Goal: Check status: Check status

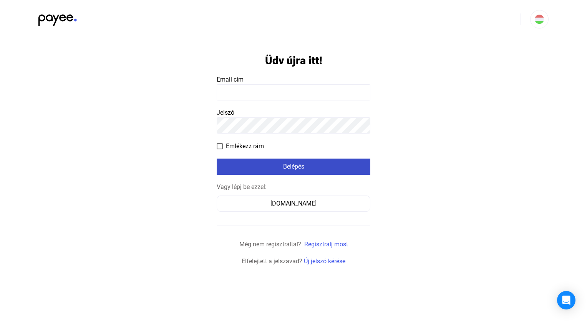
type input "**********"
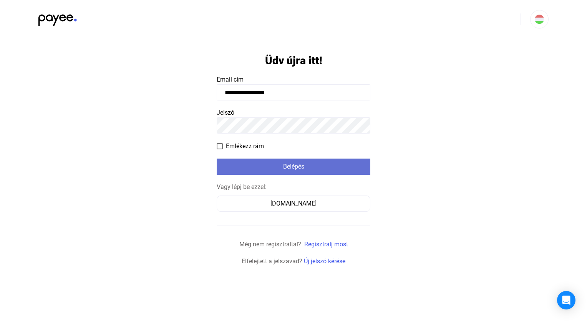
click at [289, 166] on font "Belépés" at bounding box center [293, 166] width 21 height 7
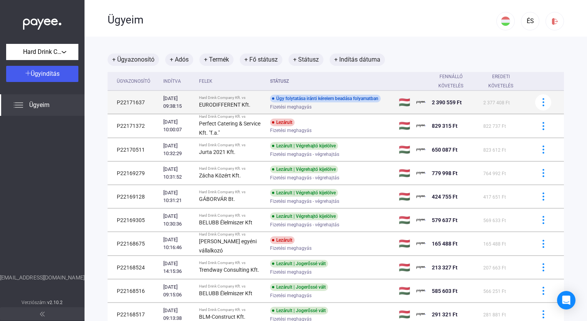
click at [332, 101] on div "Ügy folytatása iránti kérelem beadása folyamatban" at bounding box center [325, 99] width 111 height 8
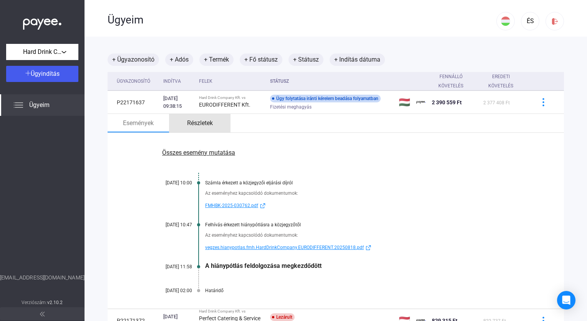
click at [206, 121] on font "Részletek" at bounding box center [200, 122] width 26 height 9
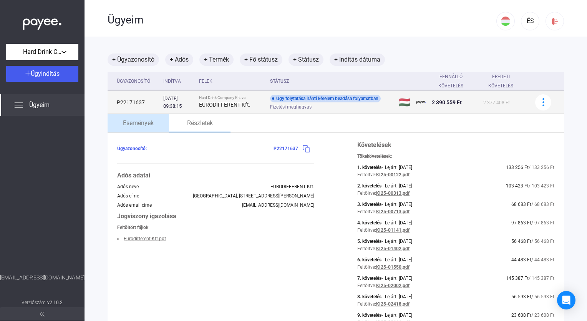
click at [349, 98] on div "Ügy folytatása iránti kérelem beadása folyamatban" at bounding box center [325, 99] width 111 height 8
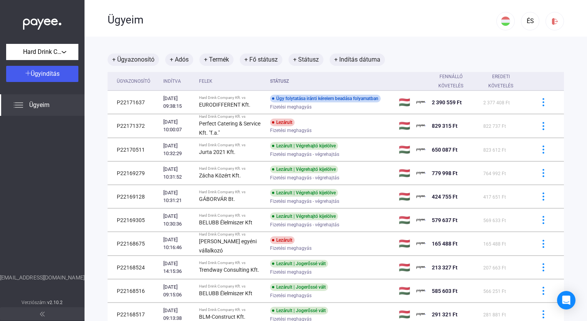
click at [564, 48] on main "+ Ügyazonosító + Adós + Termék + Fő státusz + Státusz + Indítás dátuma Ügyazono…" at bounding box center [336, 209] width 503 height 344
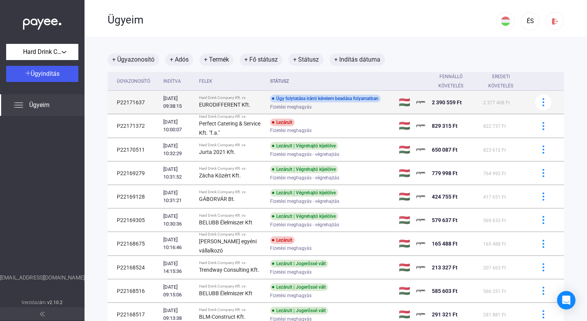
click at [337, 101] on div "Ügy folytatása iránti kérelem beadása folyamatban" at bounding box center [325, 99] width 111 height 8
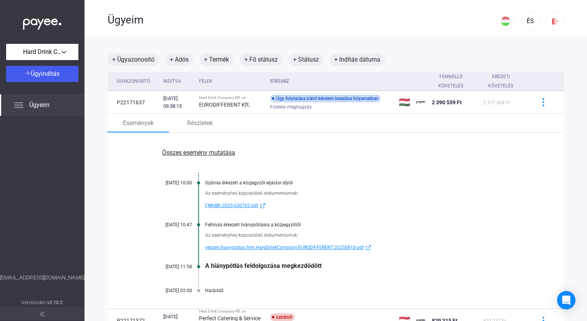
click at [229, 290] on div "Határidő" at bounding box center [365, 290] width 321 height 5
